Goal: Information Seeking & Learning: Check status

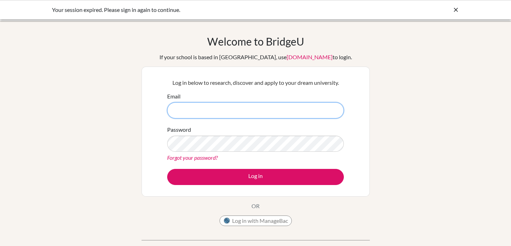
type input "evan.rush@beityaacov.com.br"
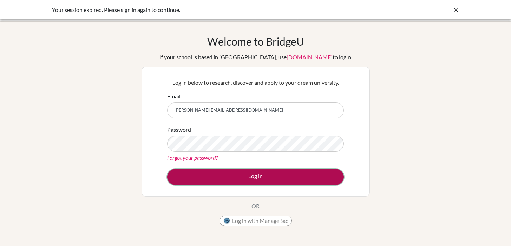
click at [210, 172] on button "Log in" at bounding box center [255, 177] width 177 height 16
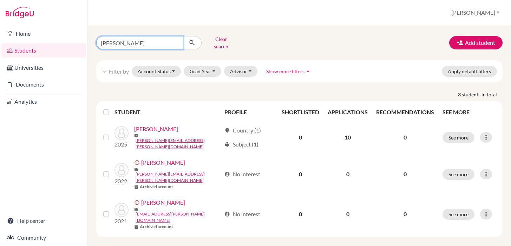
click at [139, 41] on input "cattan" at bounding box center [139, 42] width 87 height 13
type input "zaitz"
click button "submit" at bounding box center [192, 42] width 19 height 13
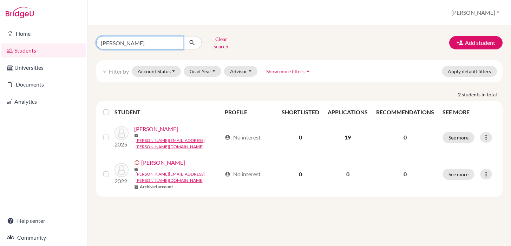
click at [128, 41] on input "zaitz" at bounding box center [139, 42] width 87 height 13
type input "elie"
click button "submit" at bounding box center [192, 42] width 19 height 13
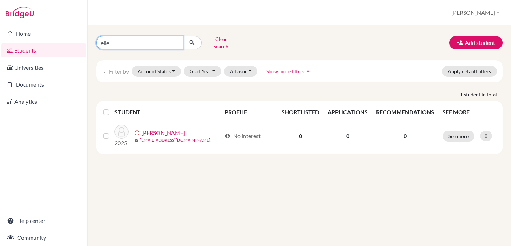
click at [128, 41] on input "elie" at bounding box center [139, 42] width 87 height 13
type input "kattan"
click button "submit" at bounding box center [192, 42] width 19 height 13
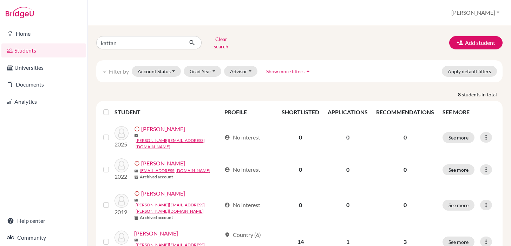
click at [117, 49] on div "kattan Clear search Add student filter_list Filter by Account Status Active acc…" at bounding box center [299, 222] width 406 height 376
click at [126, 43] on input "kattan" at bounding box center [139, 42] width 87 height 13
click at [126, 43] on input "katta" at bounding box center [139, 42] width 87 height 13
click at [122, 40] on input "katta" at bounding box center [139, 42] width 87 height 13
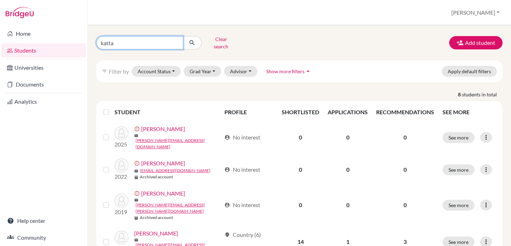
click at [122, 40] on input "katta" at bounding box center [139, 42] width 87 height 13
click at [127, 41] on input "katta" at bounding box center [139, 42] width 87 height 13
type input "k"
type input "horn"
click button "submit" at bounding box center [192, 42] width 19 height 13
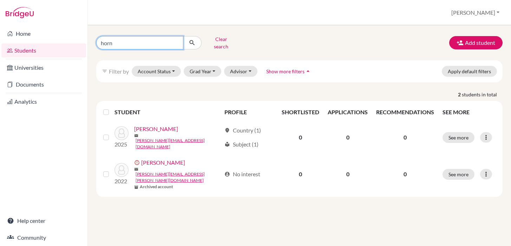
click at [146, 43] on input "horn" at bounding box center [139, 42] width 87 height 13
type input "z"
type input "horn"
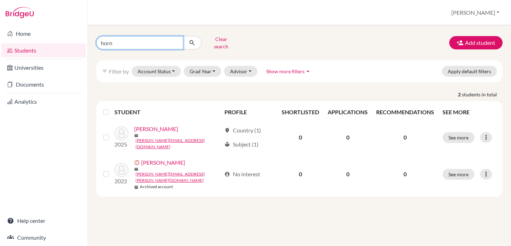
click button "submit" at bounding box center [192, 42] width 19 height 13
click at [130, 37] on input "horn" at bounding box center [139, 42] width 87 height 13
type input "sahyo"
click button "submit" at bounding box center [192, 42] width 19 height 13
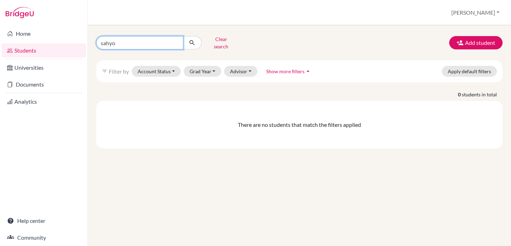
click at [127, 45] on input "sahyo" at bounding box center [139, 42] width 87 height 13
type input "elie"
click button "submit" at bounding box center [192, 42] width 19 height 13
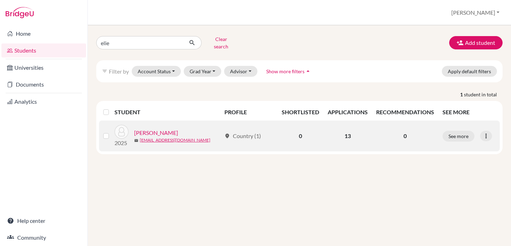
click at [149, 129] on link "Shayo, Elie" at bounding box center [156, 133] width 44 height 8
click at [154, 129] on link "Shayo, Elie" at bounding box center [156, 133] width 44 height 8
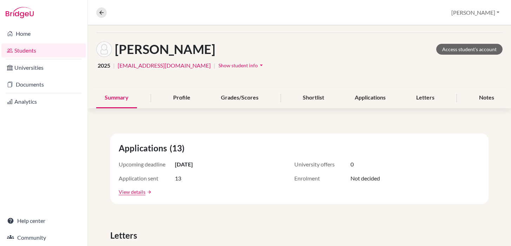
scroll to position [22, 0]
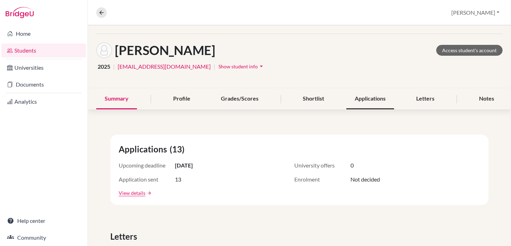
click at [352, 105] on div "Applications" at bounding box center [370, 99] width 48 height 21
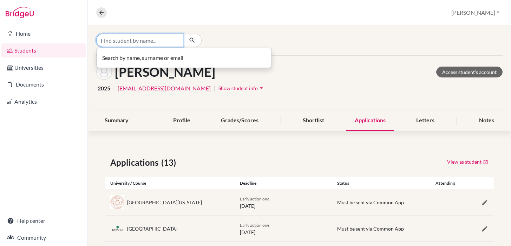
click at [145, 43] on input "Find student by name..." at bounding box center [139, 40] width 87 height 13
click at [144, 40] on input "Find student by name..." at bounding box center [139, 40] width 87 height 13
click at [138, 45] on input "Find student by name..." at bounding box center [139, 40] width 87 height 13
click at [143, 22] on div "Overview Student details Evan Profile School Settings Log out" at bounding box center [299, 12] width 423 height 25
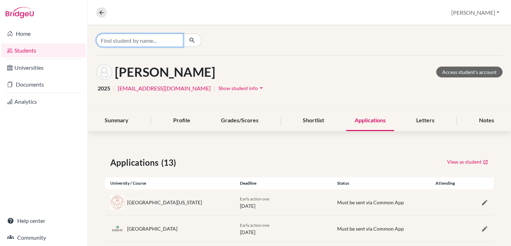
click at [122, 45] on input "Find student by name..." at bounding box center [139, 40] width 87 height 13
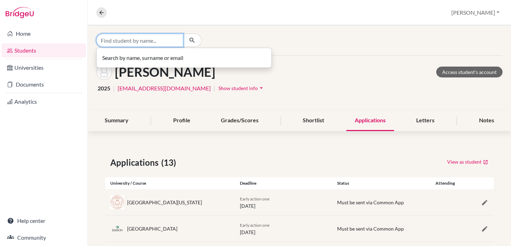
click at [131, 39] on input "Find student by name..." at bounding box center [139, 40] width 87 height 13
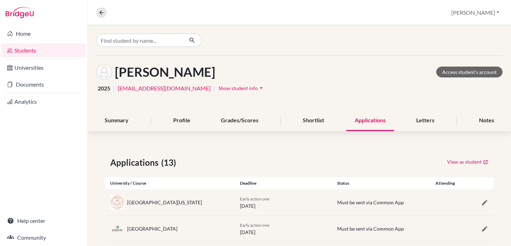
click at [255, 39] on div at bounding box center [299, 40] width 423 height 30
click at [136, 39] on input "Find student by name..." at bounding box center [139, 40] width 87 height 13
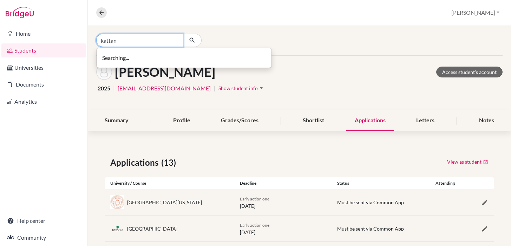
type input "kattan"
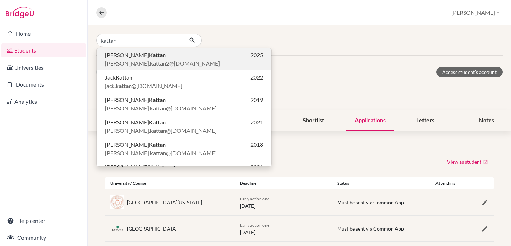
click at [147, 60] on span "david. kattan 2@beityaacov.com.br" at bounding box center [162, 63] width 115 height 8
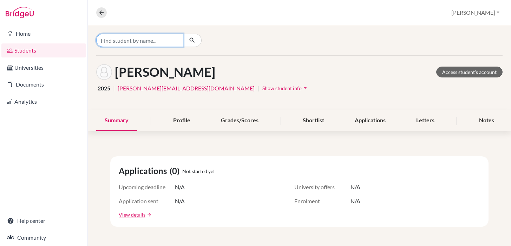
click at [166, 39] on input "Find student by name..." at bounding box center [139, 40] width 87 height 13
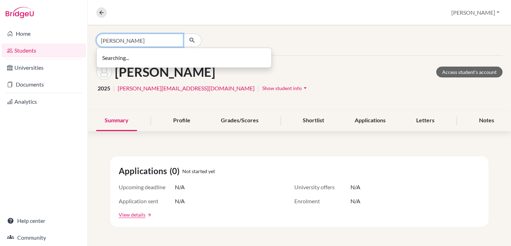
type input "julia zaitz"
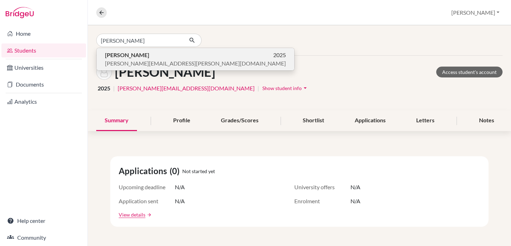
click at [135, 53] on p "Julia Zaitz 2025" at bounding box center [195, 55] width 181 height 8
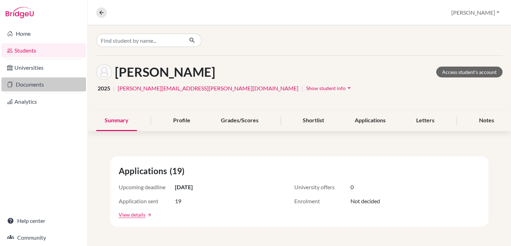
click at [39, 82] on link "Documents" at bounding box center [43, 85] width 85 height 14
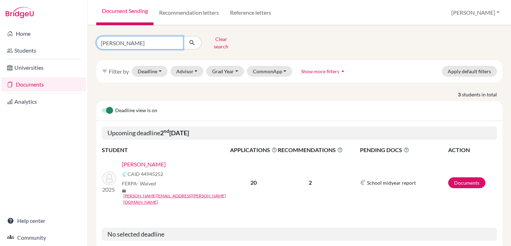
click at [143, 38] on input "kriger" at bounding box center [139, 42] width 87 height 13
type input "zaitaz"
click button "submit" at bounding box center [192, 42] width 19 height 13
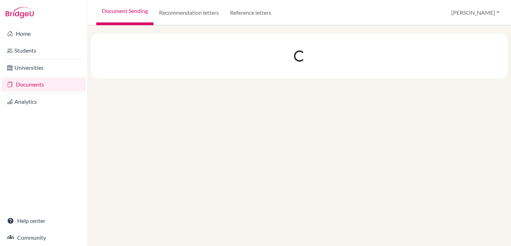
click at [207, 55] on div at bounding box center [299, 56] width 417 height 45
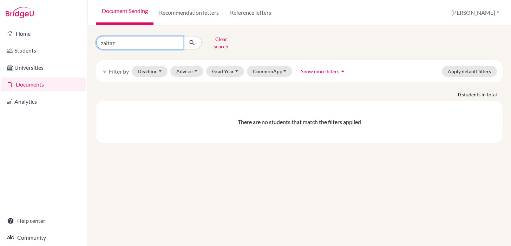
click at [119, 41] on input "zaitaz" at bounding box center [139, 42] width 87 height 13
type input "zaitz"
click button "submit" at bounding box center [192, 42] width 19 height 13
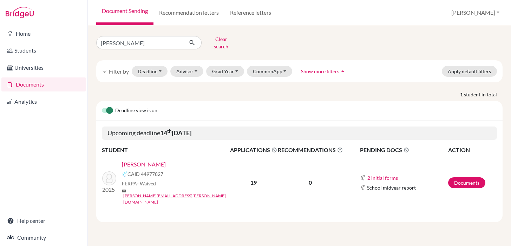
click at [132, 160] on link "[PERSON_NAME]" at bounding box center [144, 164] width 44 height 8
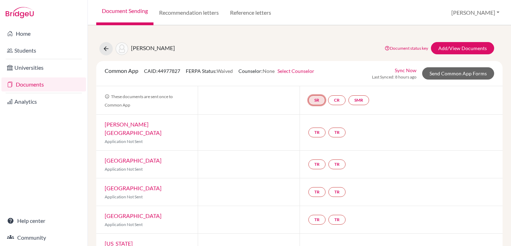
click at [319, 98] on link "SR" at bounding box center [316, 100] width 17 height 10
click at [222, 45] on div "[PERSON_NAME] Document status key TR Requirement. Document not uploaded yet. TR…" at bounding box center [299, 48] width 417 height 13
